Goal: Task Accomplishment & Management: Use online tool/utility

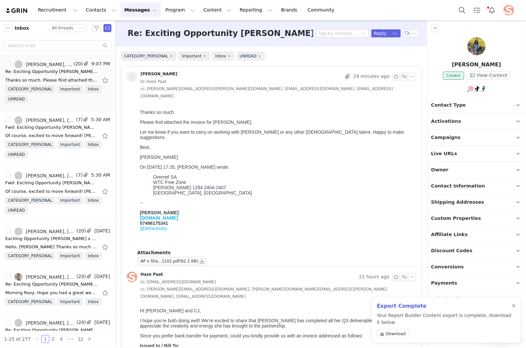
scroll to position [29, 0]
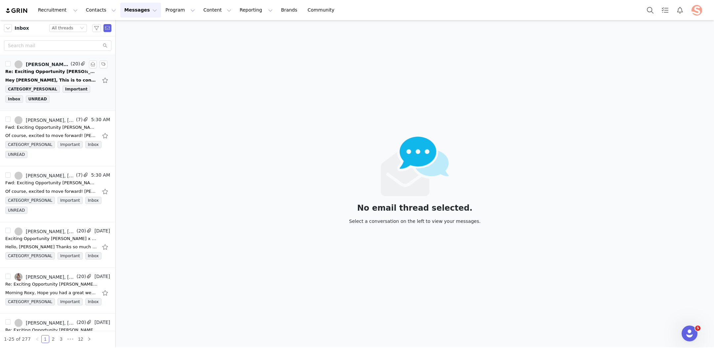
click at [78, 65] on span "(20)" at bounding box center [74, 63] width 11 height 7
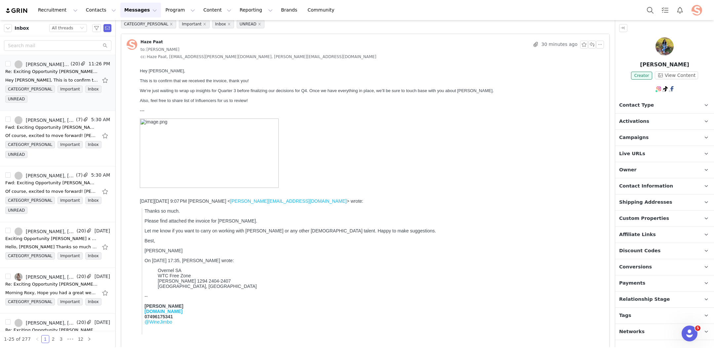
scroll to position [40, 0]
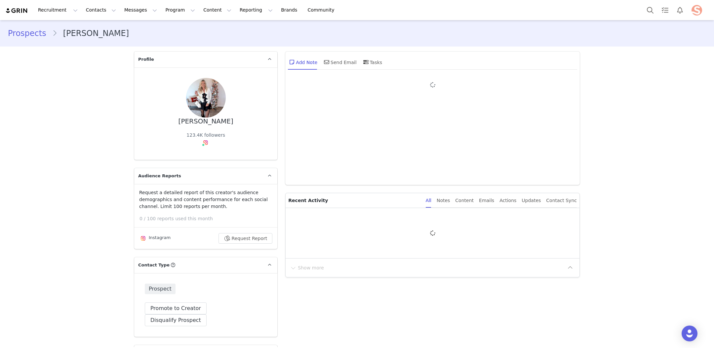
type input "+1 ([GEOGRAPHIC_DATA])"
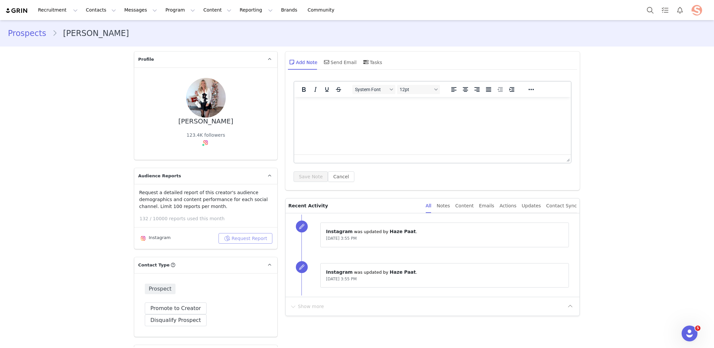
click at [251, 241] on button "Request Report" at bounding box center [246, 238] width 54 height 11
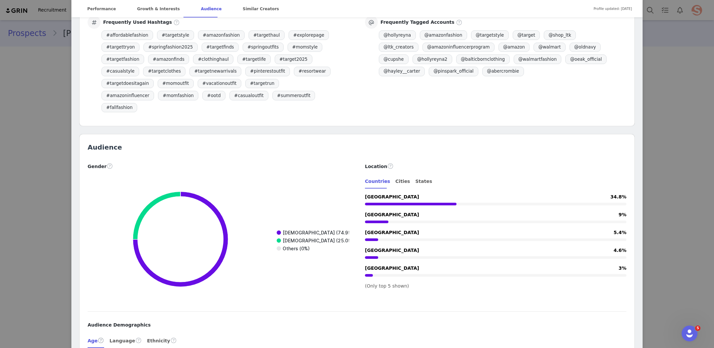
scroll to position [675, 0]
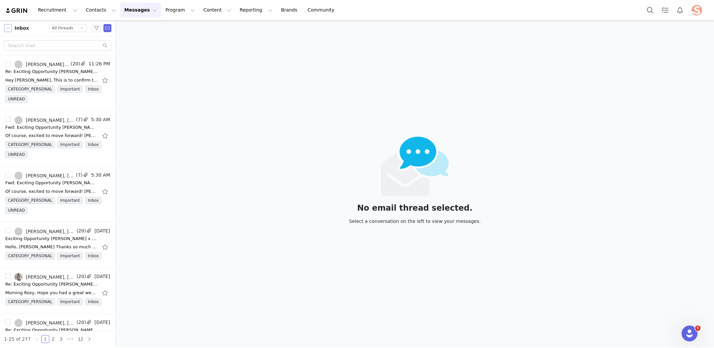
click at [9, 28] on button "button" at bounding box center [8, 28] width 8 height 8
click at [31, 38] on li "All Mail" at bounding box center [37, 40] width 66 height 11
click at [77, 27] on div "Status All threads" at bounding box center [65, 27] width 27 height 7
click at [64, 62] on li "Unread only" at bounding box center [69, 61] width 38 height 11
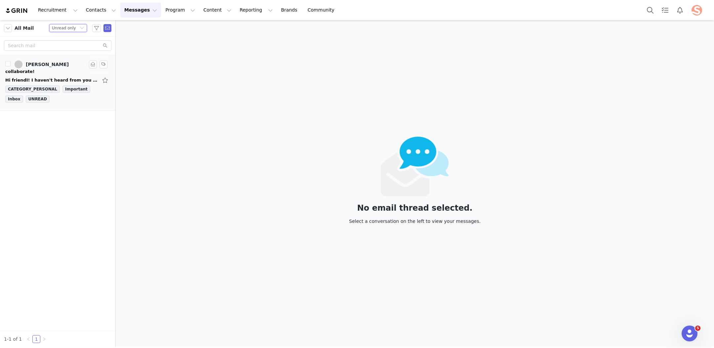
click at [67, 71] on div "collaborate!" at bounding box center [57, 71] width 105 height 7
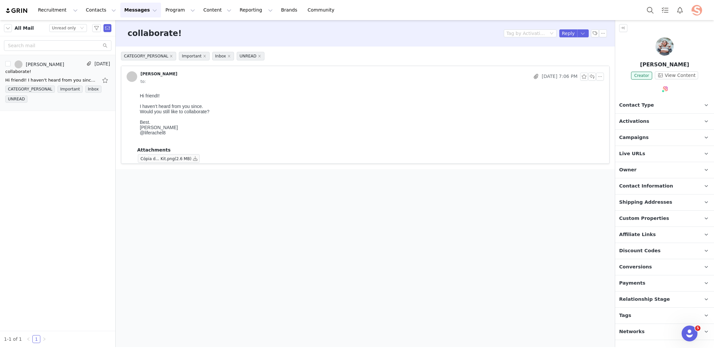
click at [12, 29] on div "All Mail" at bounding box center [19, 28] width 30 height 8
click at [9, 26] on button "button" at bounding box center [8, 28] width 8 height 8
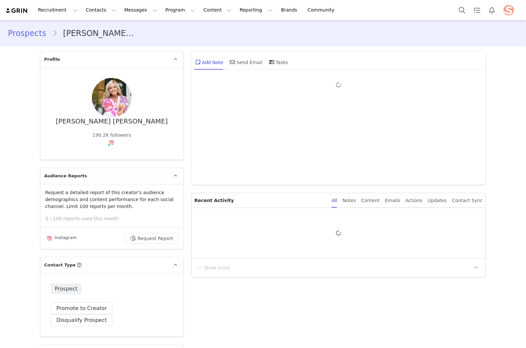
type input "+1 ([GEOGRAPHIC_DATA])"
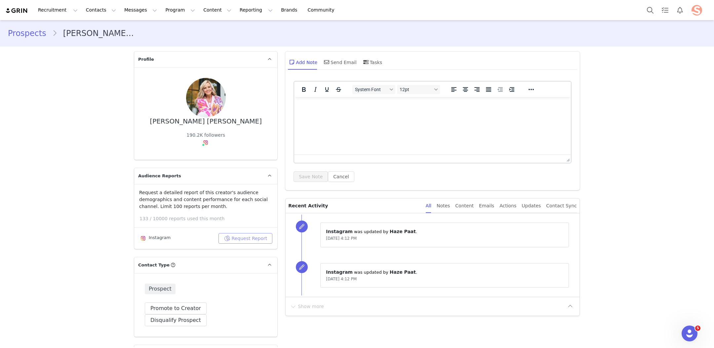
click at [241, 238] on button "Request Report" at bounding box center [246, 238] width 54 height 11
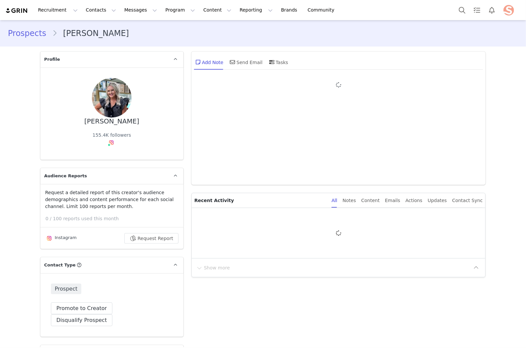
type input "+1 ([GEOGRAPHIC_DATA])"
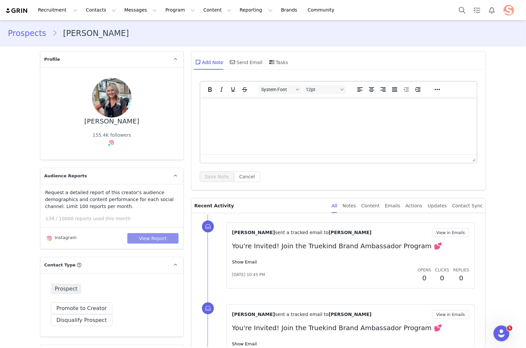
click at [161, 235] on button "View Report" at bounding box center [152, 238] width 51 height 11
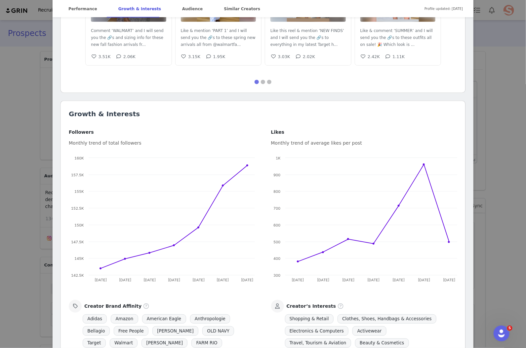
scroll to position [293, 0]
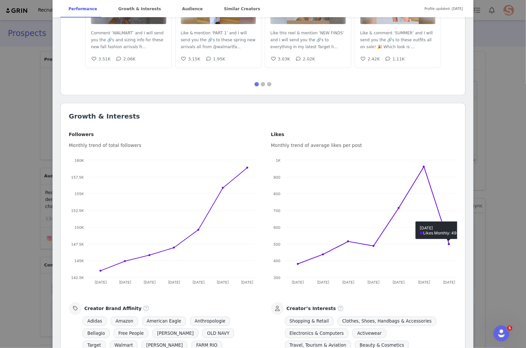
click at [514, 207] on div "[PERSON_NAME] Verified @lovelylifestyling affordable everyday style >40 I try o…" at bounding box center [263, 174] width 526 height 348
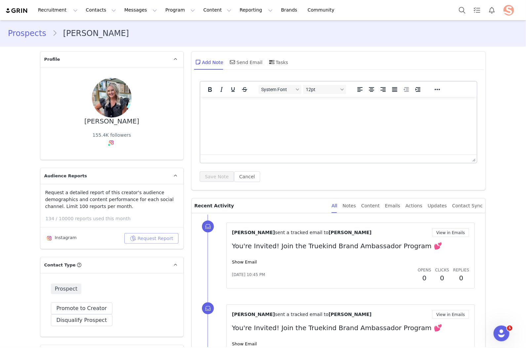
scroll to position [0, 0]
